Goal: Information Seeking & Learning: Find specific fact

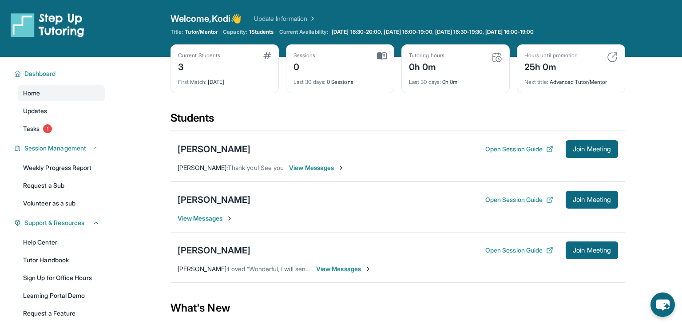
click at [206, 199] on div "[PERSON_NAME]" at bounding box center [214, 200] width 73 height 12
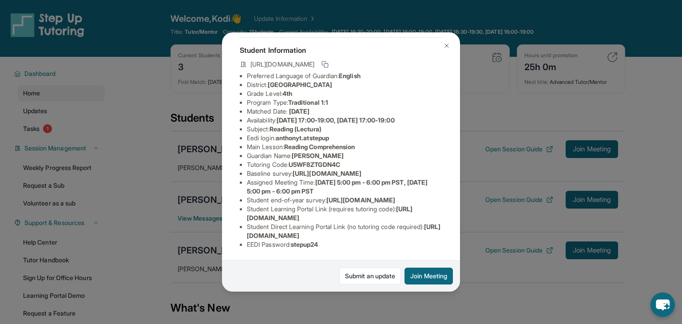
scroll to position [104, 0]
drag, startPoint x: 245, startPoint y: 219, endPoint x: 404, endPoint y: 215, distance: 159.1
click at [404, 215] on ul "Preferred Language of Guardian: English District: [GEOGRAPHIC_DATA] Grade Level…" at bounding box center [341, 161] width 203 height 178
copy span "[URL][DOMAIN_NAME]"
drag, startPoint x: 293, startPoint y: 101, endPoint x: 348, endPoint y: 101, distance: 54.6
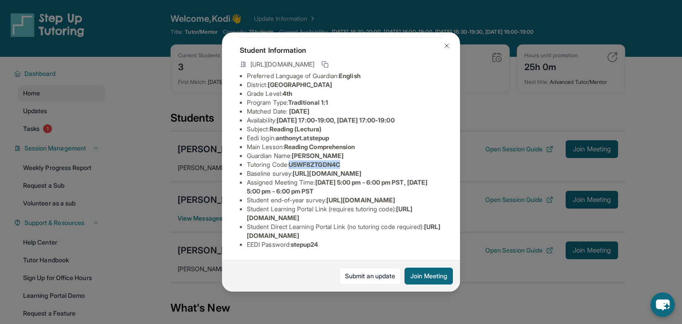
click at [348, 160] on li "Tutoring Code : U5WF8ZTGDN4C" at bounding box center [344, 164] width 195 height 9
copy span "U5WF8ZTGDN4C"
click at [391, 169] on li "Baseline survey : [URL][DOMAIN_NAME]" at bounding box center [344, 173] width 195 height 9
drag, startPoint x: 245, startPoint y: 235, endPoint x: 435, endPoint y: 237, distance: 189.7
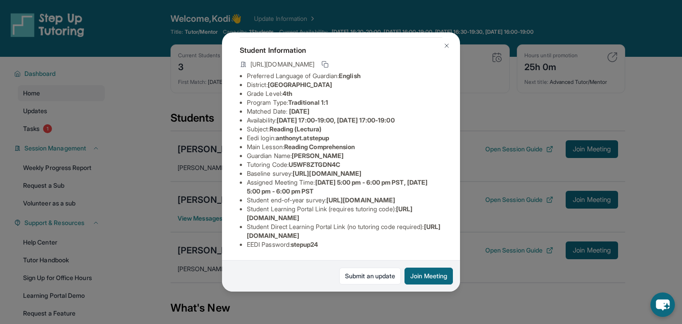
click at [435, 237] on ul "Preferred Language of Guardian: English District: [GEOGRAPHIC_DATA] Grade Level…" at bounding box center [341, 161] width 203 height 178
copy span "[URL][DOMAIN_NAME]"
click at [362, 170] on span "[URL][DOMAIN_NAME]" at bounding box center [327, 174] width 69 height 8
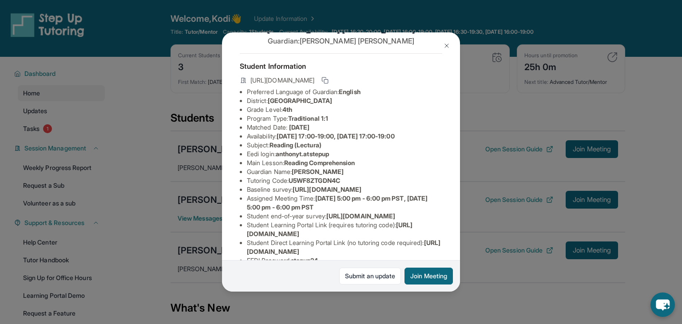
scroll to position [28, 0]
click at [328, 82] on rect at bounding box center [326, 81] width 4 height 4
click at [407, 96] on li "District: [GEOGRAPHIC_DATA]" at bounding box center [344, 100] width 195 height 9
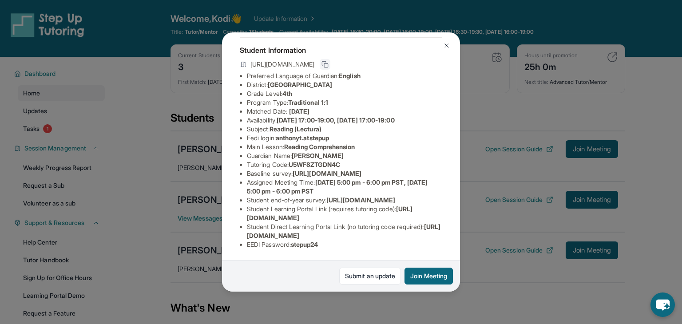
scroll to position [105, 1]
drag, startPoint x: 243, startPoint y: 216, endPoint x: 401, endPoint y: 215, distance: 157.7
click at [401, 215] on ul "Preferred Language of Guardian: English District: [GEOGRAPHIC_DATA] Grade Level…" at bounding box center [341, 161] width 203 height 178
copy span "[URL][DOMAIN_NAME]"
click at [447, 49] on button at bounding box center [447, 46] width 18 height 18
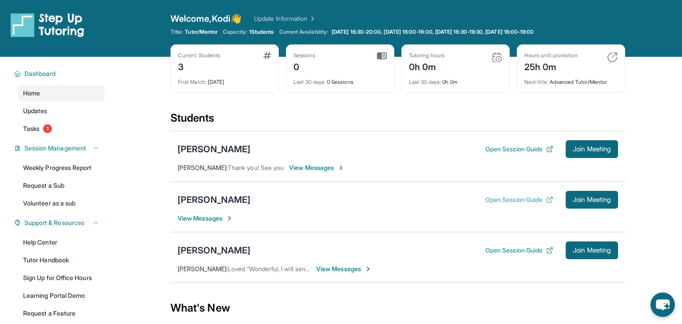
click at [512, 197] on button "Open Session Guide" at bounding box center [520, 199] width 68 height 9
click at [31, 129] on span "Tasks" at bounding box center [31, 128] width 16 height 9
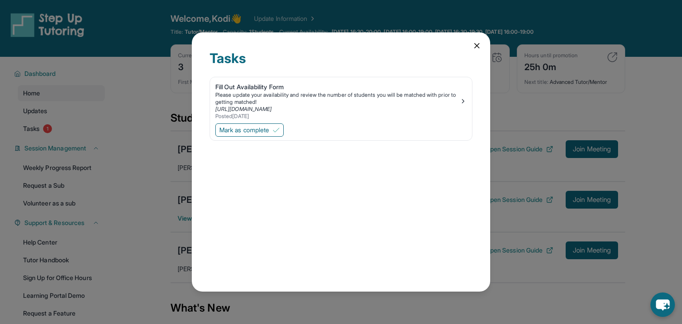
click at [474, 45] on icon at bounding box center [477, 45] width 9 height 9
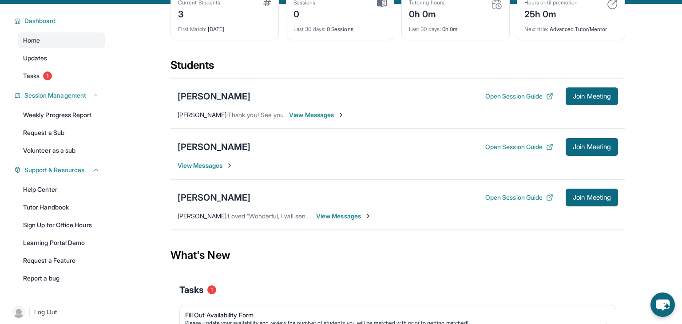
scroll to position [55, 0]
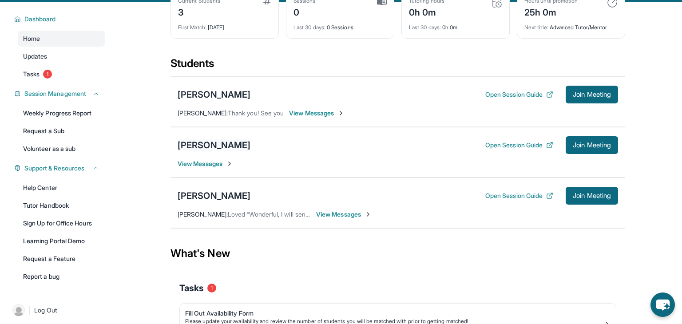
click at [218, 147] on div "[PERSON_NAME]" at bounding box center [214, 145] width 73 height 12
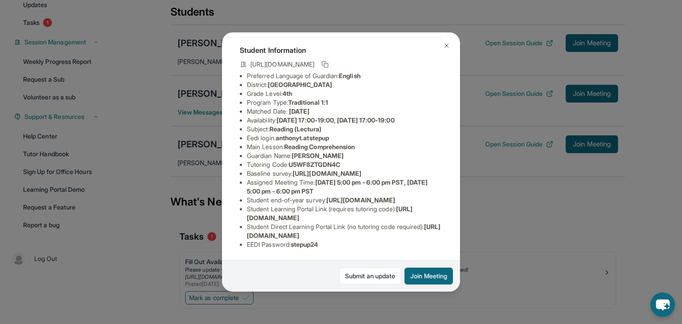
scroll to position [107, 0]
drag, startPoint x: 249, startPoint y: 237, endPoint x: 439, endPoint y: 234, distance: 189.8
click at [439, 234] on li "Student Direct Learning Portal Link (no tutoring code required) : [URL][DOMAIN_…" at bounding box center [344, 232] width 195 height 18
drag, startPoint x: 435, startPoint y: 234, endPoint x: 248, endPoint y: 236, distance: 187.1
click at [248, 236] on li "Student Direct Learning Portal Link (no tutoring code required) : [URL][DOMAIN_…" at bounding box center [344, 232] width 195 height 18
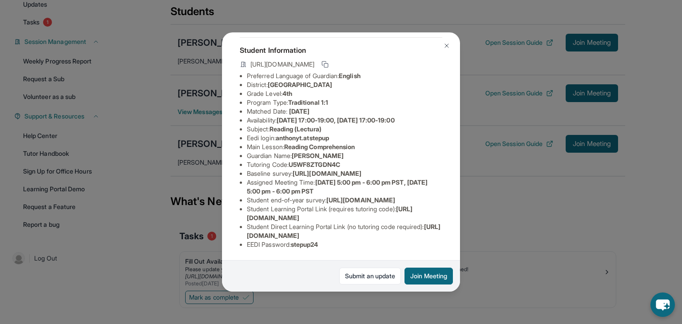
copy span "[URL][DOMAIN_NAME]"
drag, startPoint x: 294, startPoint y: 101, endPoint x: 319, endPoint y: 104, distance: 26.0
click at [319, 161] on span "U5WF8ZTGDN4C" at bounding box center [315, 165] width 52 height 8
copy span "U5WF8Z"
drag, startPoint x: 347, startPoint y: 103, endPoint x: 323, endPoint y: 106, distance: 24.2
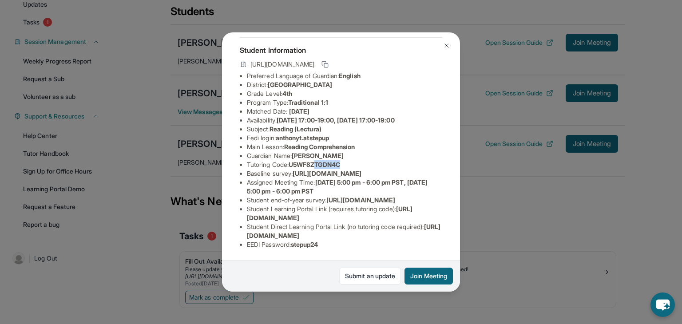
click at [323, 160] on li "Tutoring Code : U5WF8ZTGDN4C" at bounding box center [344, 164] width 195 height 9
click at [340, 161] on span "U5WF8ZTGDN4C" at bounding box center [315, 165] width 52 height 8
drag, startPoint x: 346, startPoint y: 104, endPoint x: 322, endPoint y: 105, distance: 24.0
click at [322, 161] on span "U5WF8ZTGDN4C" at bounding box center [315, 165] width 52 height 8
click at [323, 161] on span "U5WF8ZTGDN4C" at bounding box center [315, 165] width 52 height 8
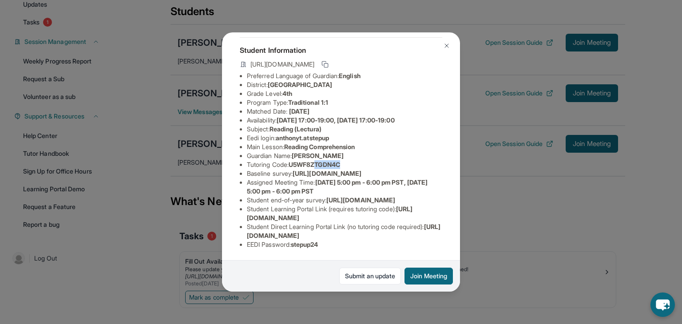
drag, startPoint x: 346, startPoint y: 102, endPoint x: 320, endPoint y: 101, distance: 25.8
click at [320, 161] on span "U5WF8ZTGDN4C" at bounding box center [315, 165] width 52 height 8
copy span "TGDN4C"
